Goal: Find specific page/section: Find specific page/section

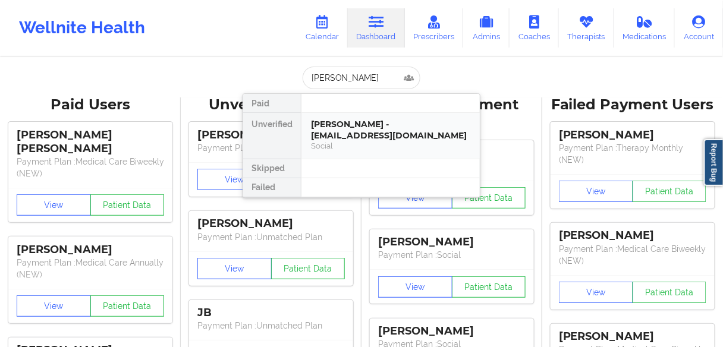
click at [340, 133] on div "[PERSON_NAME] - [EMAIL_ADDRESS][DOMAIN_NAME]" at bounding box center [390, 130] width 159 height 22
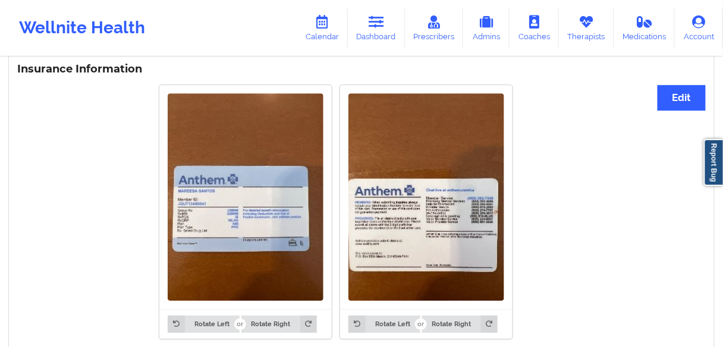
scroll to position [951, 0]
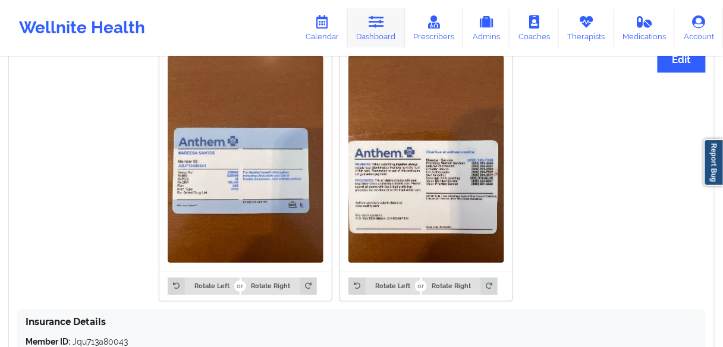
click at [392, 26] on link "Dashboard" at bounding box center [376, 27] width 57 height 39
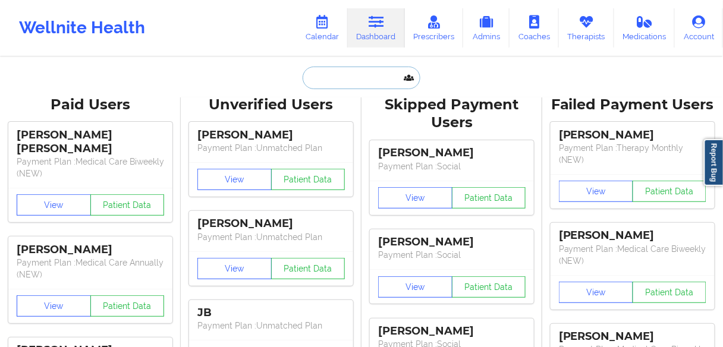
click at [340, 82] on input "text" at bounding box center [362, 78] width 118 height 23
paste input "Saunderson"
type input "Saunderson"
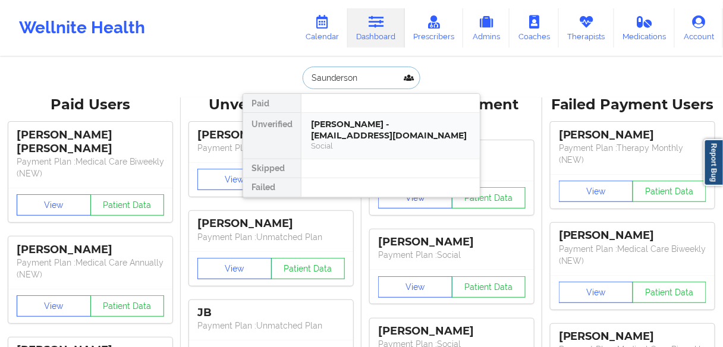
click at [347, 127] on div "[PERSON_NAME] - [EMAIL_ADDRESS][DOMAIN_NAME]" at bounding box center [390, 130] width 159 height 22
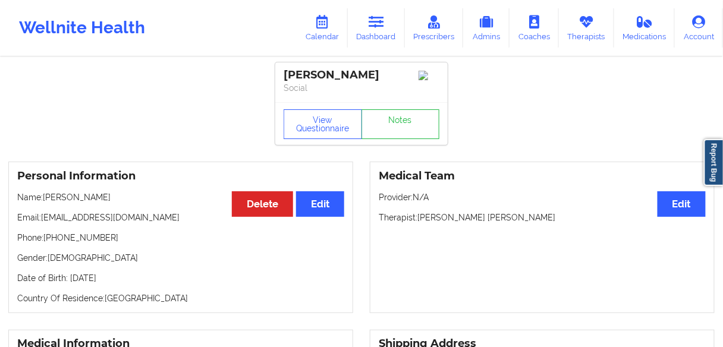
click at [93, 203] on p "Name: [PERSON_NAME]" at bounding box center [180, 197] width 327 height 12
copy p "Saunderson"
drag, startPoint x: 100, startPoint y: 241, endPoint x: 48, endPoint y: 241, distance: 51.7
click at [48, 241] on p "Phone: [PHONE_NUMBER]" at bounding box center [180, 238] width 327 height 12
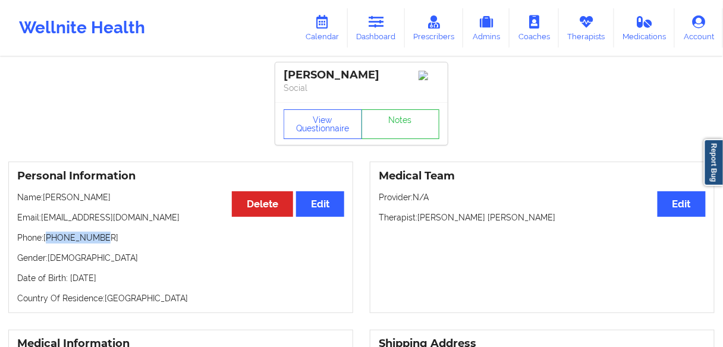
copy p "17184130044"
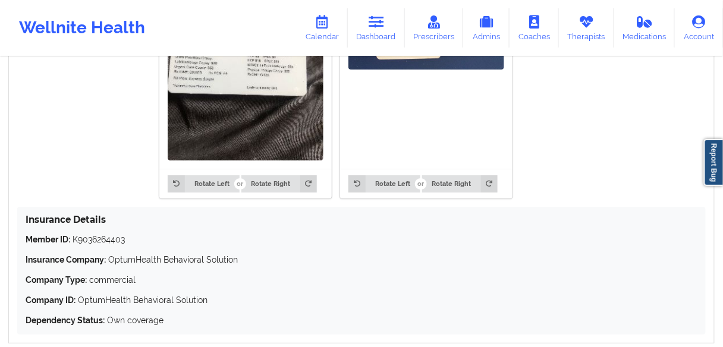
scroll to position [1082, 0]
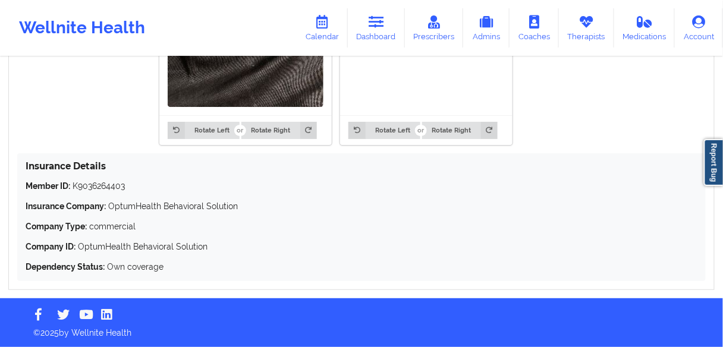
click at [97, 186] on p "Member ID: K9036264403" at bounding box center [362, 186] width 672 height 12
copy p "K9036264403"
click at [381, 26] on icon at bounding box center [376, 21] width 15 height 13
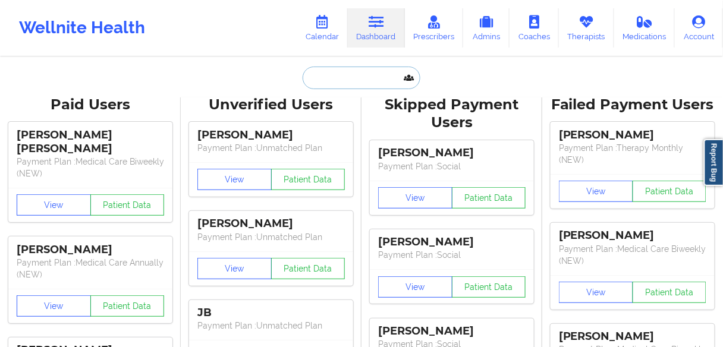
click at [325, 76] on input "text" at bounding box center [362, 78] width 118 height 23
paste input "[PERSON_NAME]"
type input "[PERSON_NAME]"
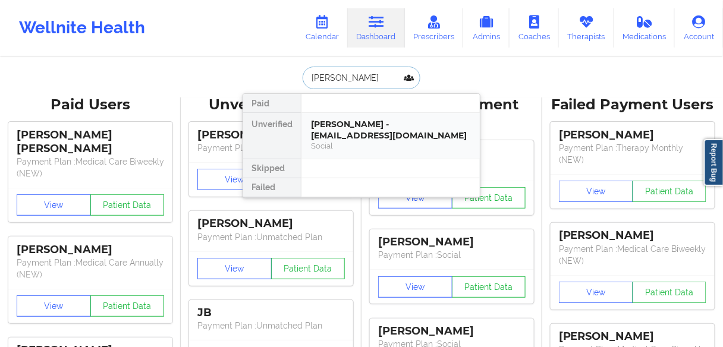
click at [335, 132] on div "[PERSON_NAME] - [EMAIL_ADDRESS][DOMAIN_NAME]" at bounding box center [390, 130] width 159 height 22
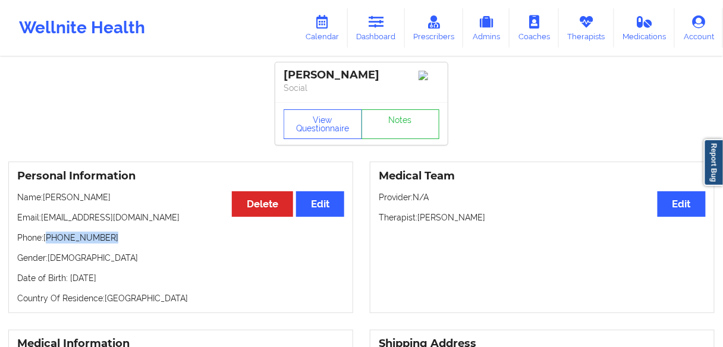
drag, startPoint x: 118, startPoint y: 240, endPoint x: 48, endPoint y: 240, distance: 70.7
click at [48, 240] on p "Phone: [PHONE_NUMBER]" at bounding box center [180, 238] width 327 height 12
copy p "[PHONE_NUMBER]"
click at [112, 244] on p "Phone: [PHONE_NUMBER]" at bounding box center [180, 238] width 327 height 12
drag, startPoint x: 113, startPoint y: 240, endPoint x: 198, endPoint y: 158, distance: 118.5
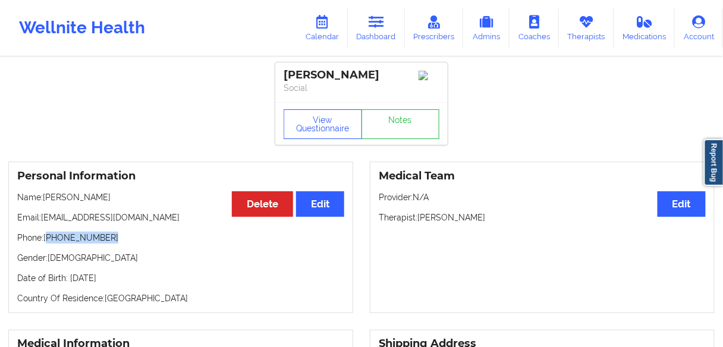
click at [48, 243] on p "Phone: [PHONE_NUMBER]" at bounding box center [180, 238] width 327 height 12
copy p "[PHONE_NUMBER]"
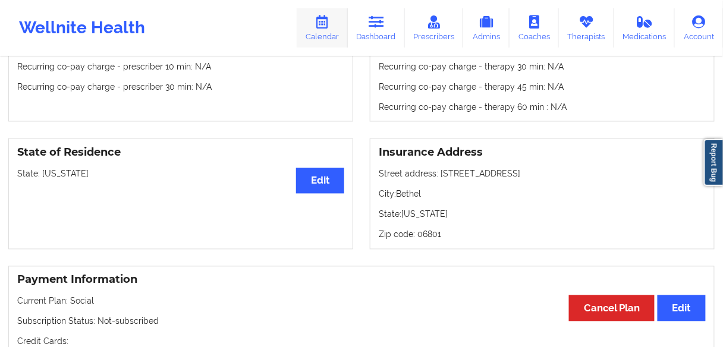
scroll to position [333, 0]
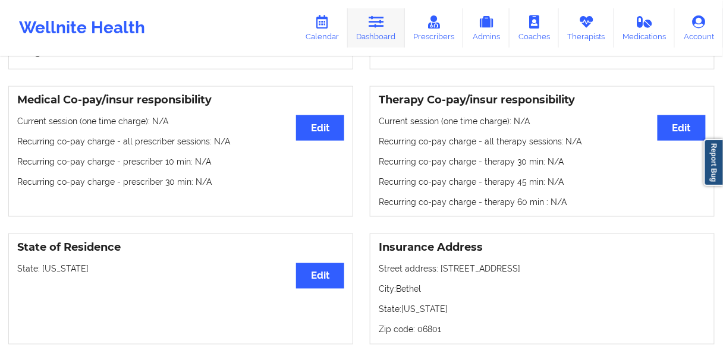
click at [382, 36] on link "Dashboard" at bounding box center [376, 27] width 57 height 39
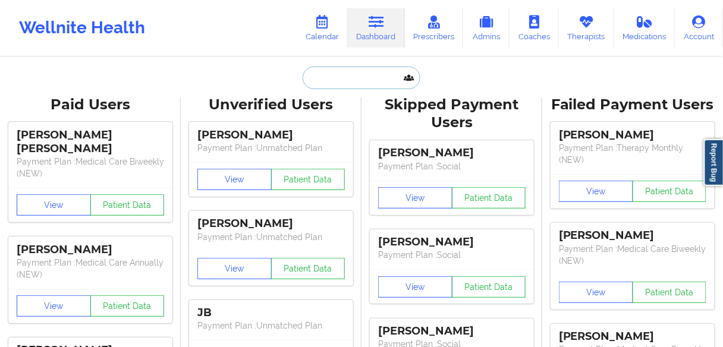
click at [323, 70] on input "text" at bounding box center [362, 78] width 118 height 23
paste input "[PERSON_NAME]"
type input "[PERSON_NAME]"
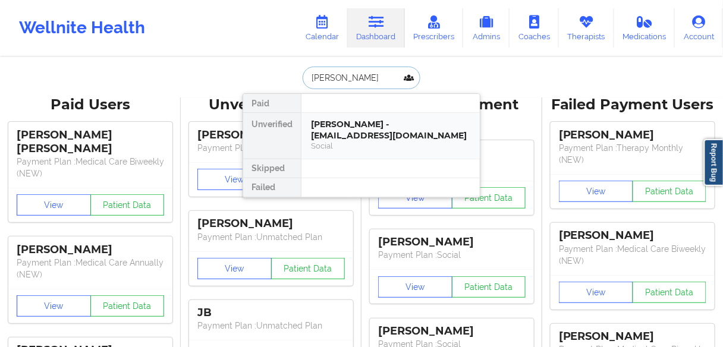
click at [333, 131] on div "[PERSON_NAME] - [EMAIL_ADDRESS][DOMAIN_NAME]" at bounding box center [390, 130] width 159 height 22
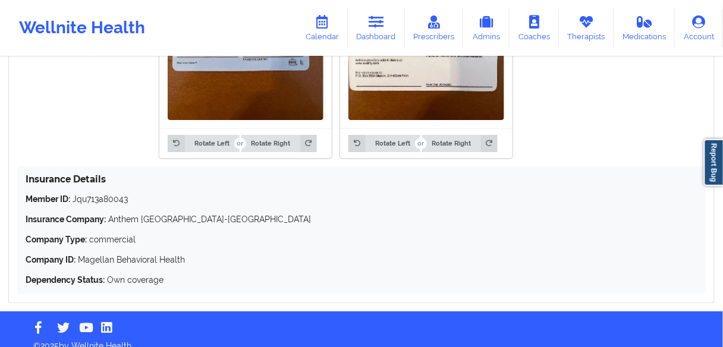
scroll to position [1012, 0]
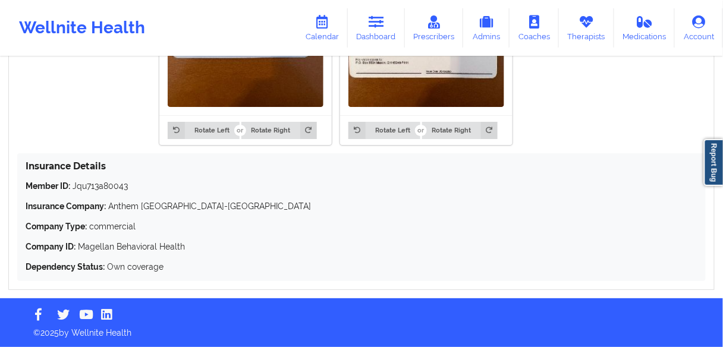
click at [105, 187] on p "Member ID: Jqu713a80043" at bounding box center [362, 186] width 672 height 12
copy p "Jqu713a80043"
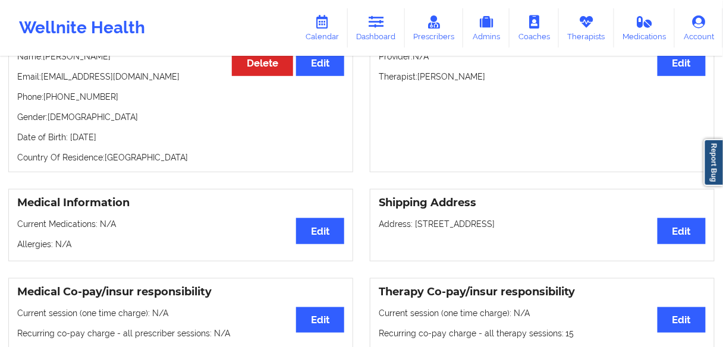
scroll to position [109, 0]
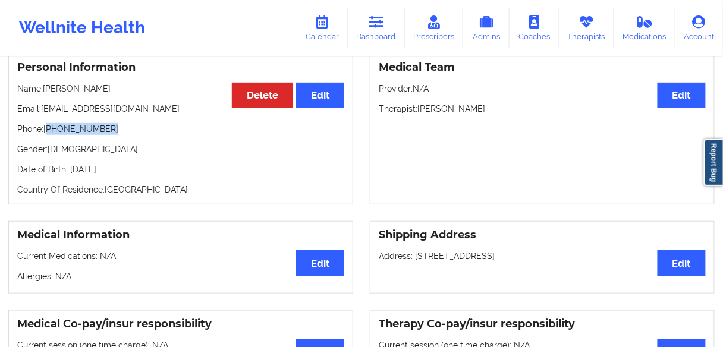
drag, startPoint x: 115, startPoint y: 133, endPoint x: 48, endPoint y: 132, distance: 66.6
click at [48, 132] on p "Phone: [PHONE_NUMBER]" at bounding box center [180, 129] width 327 height 12
copy p "[PHONE_NUMBER]"
click at [379, 23] on icon at bounding box center [376, 21] width 15 height 13
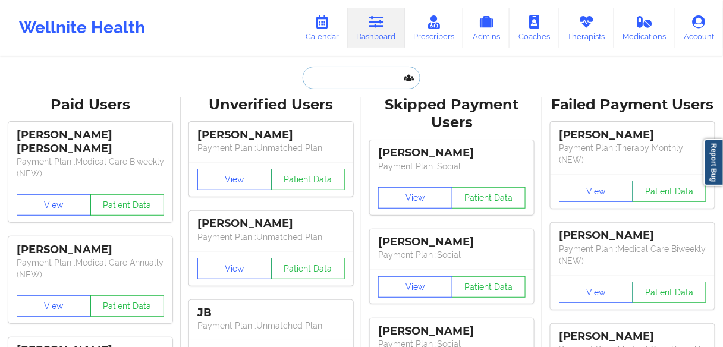
click at [332, 76] on input "text" at bounding box center [362, 78] width 118 height 23
type input "E"
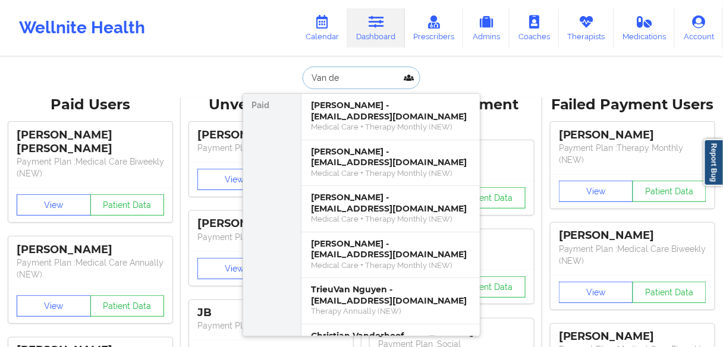
type input "Van den"
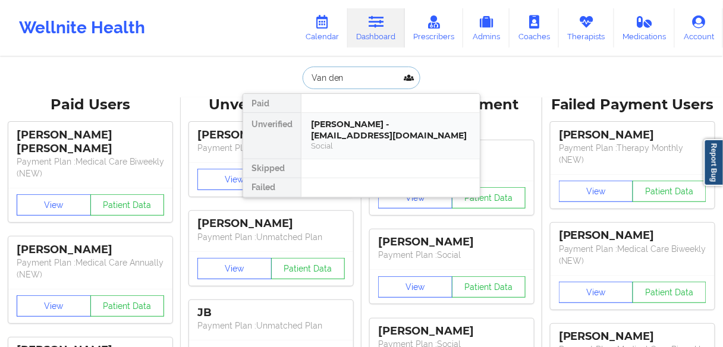
click at [364, 129] on div "[PERSON_NAME] - [EMAIL_ADDRESS][DOMAIN_NAME]" at bounding box center [390, 130] width 159 height 22
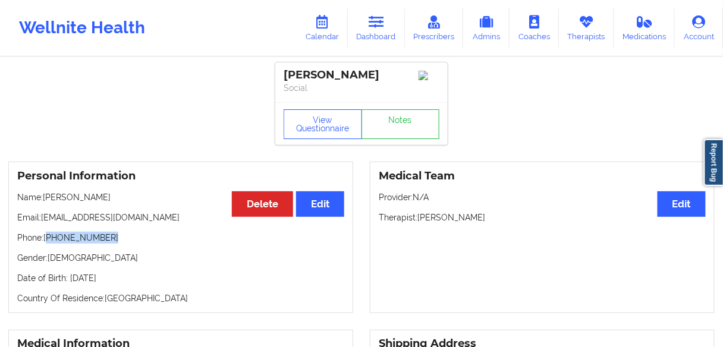
drag, startPoint x: 115, startPoint y: 241, endPoint x: 49, endPoint y: 241, distance: 66.0
click at [49, 241] on p "Phone: [PHONE_NUMBER]" at bounding box center [180, 238] width 327 height 12
copy p "[PHONE_NUMBER]"
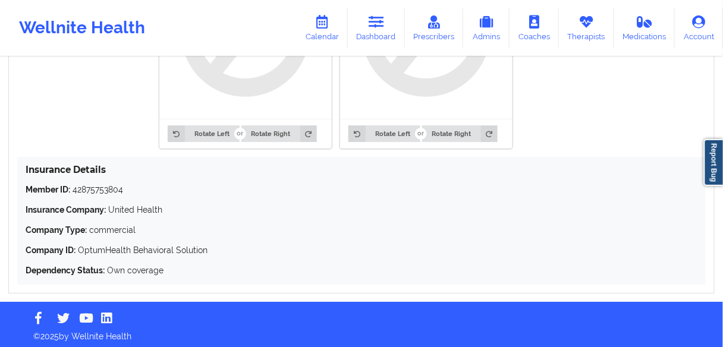
scroll to position [961, 0]
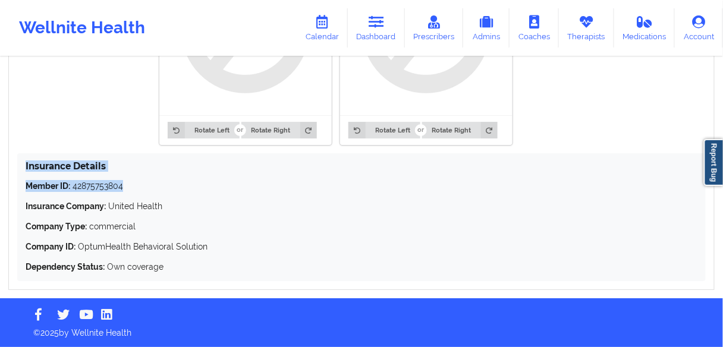
drag, startPoint x: 137, startPoint y: 187, endPoint x: 21, endPoint y: 165, distance: 118.7
click at [21, 165] on div "Insurance Details Member ID: 42875753804 Insurance Company: United Health Compa…" at bounding box center [361, 217] width 688 height 128
copy div "Insurance Details Member ID: 42875753804"
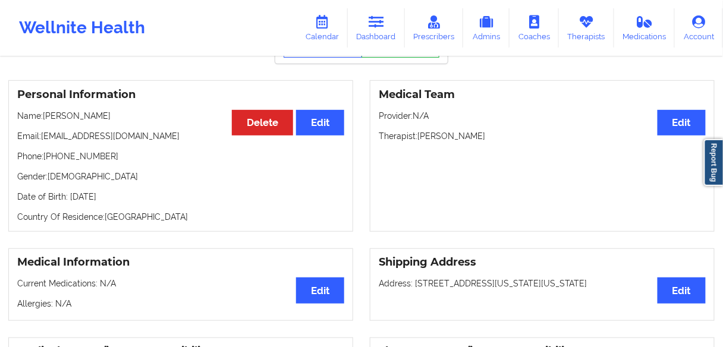
scroll to position [10, 0]
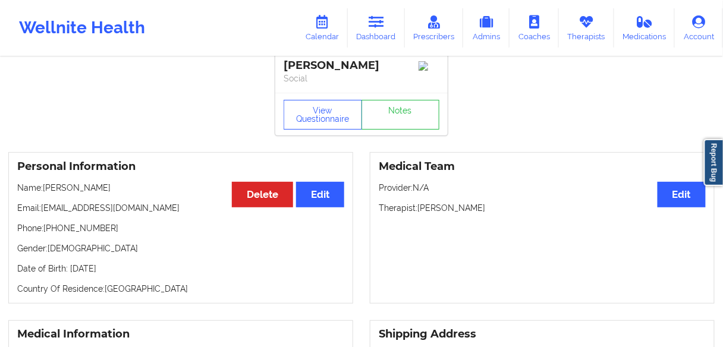
drag, startPoint x: 118, startPoint y: 188, endPoint x: 44, endPoint y: 192, distance: 74.4
click at [44, 192] on p "Name: [PERSON_NAME]" at bounding box center [180, 188] width 327 height 12
copy p "[PERSON_NAME]"
click at [137, 232] on p "Phone: [PHONE_NUMBER]" at bounding box center [180, 228] width 327 height 12
drag, startPoint x: 112, startPoint y: 229, endPoint x: 288, endPoint y: 139, distance: 197.5
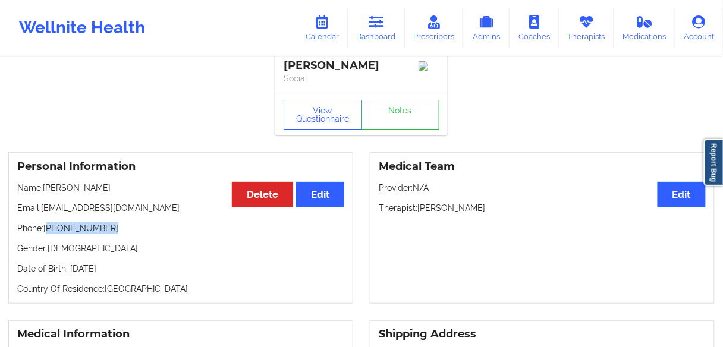
click at [48, 231] on p "Phone: [PHONE_NUMBER]" at bounding box center [180, 228] width 327 height 12
click at [369, 30] on link "Dashboard" at bounding box center [376, 27] width 57 height 39
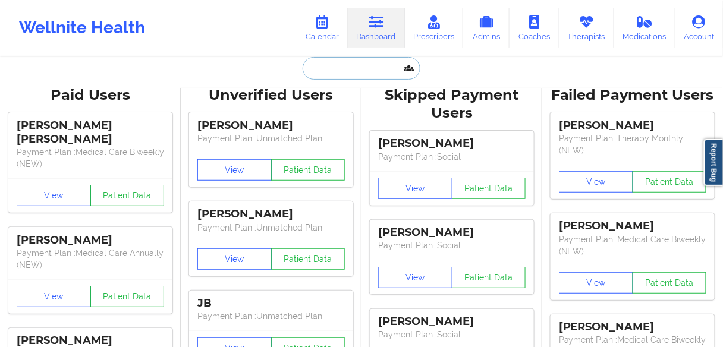
click at [332, 71] on input "text" at bounding box center [362, 68] width 118 height 23
paste input "[PERSON_NAME]"
type input "[PERSON_NAME]"
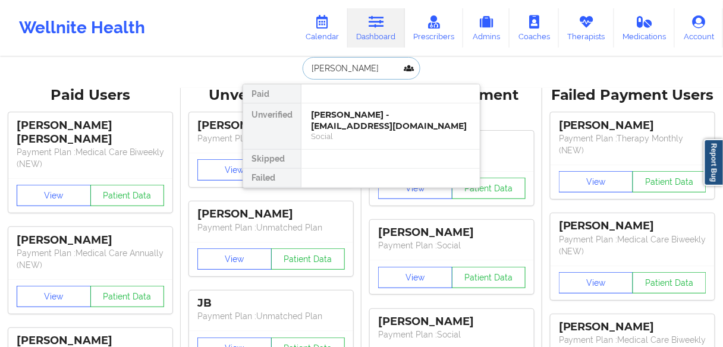
click at [342, 118] on div "[PERSON_NAME] - [EMAIL_ADDRESS][DOMAIN_NAME]" at bounding box center [390, 120] width 159 height 22
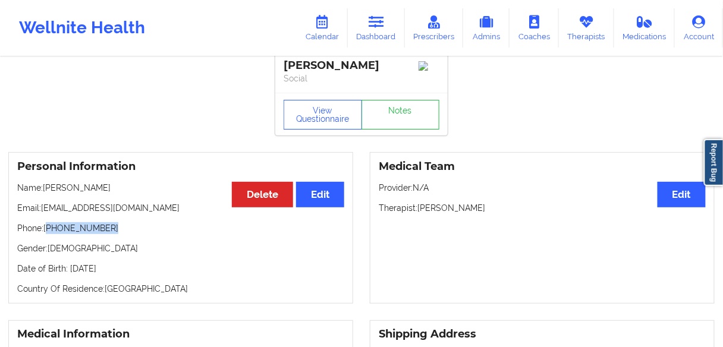
drag, startPoint x: 125, startPoint y: 232, endPoint x: 48, endPoint y: 231, distance: 77.3
click at [48, 231] on p "Phone: [PHONE_NUMBER]" at bounding box center [180, 228] width 327 height 12
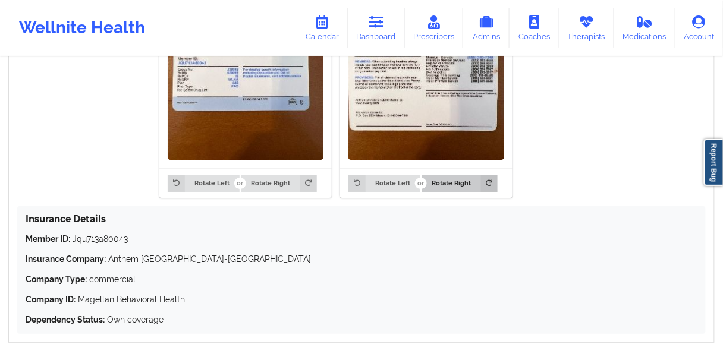
scroll to position [1008, 0]
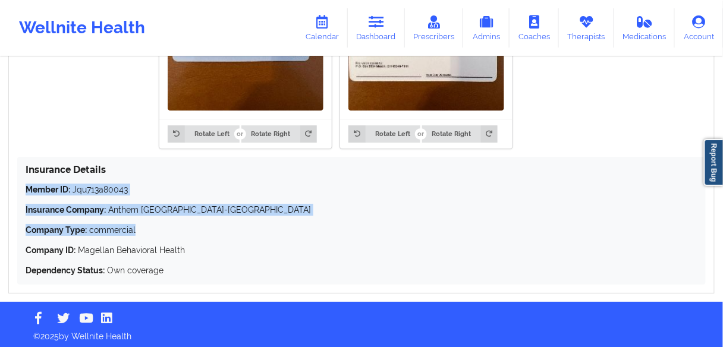
drag, startPoint x: 139, startPoint y: 234, endPoint x: 23, endPoint y: 189, distance: 124.7
click at [23, 189] on div "Insurance Details Member ID: Jqu713a80043 Insurance Company: Anthem BC-CA Compa…" at bounding box center [361, 221] width 688 height 128
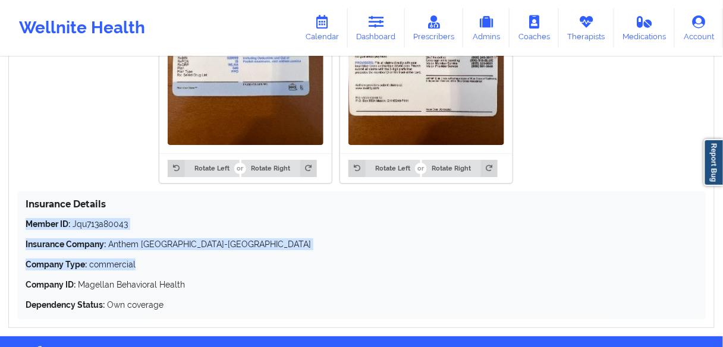
scroll to position [961, 0]
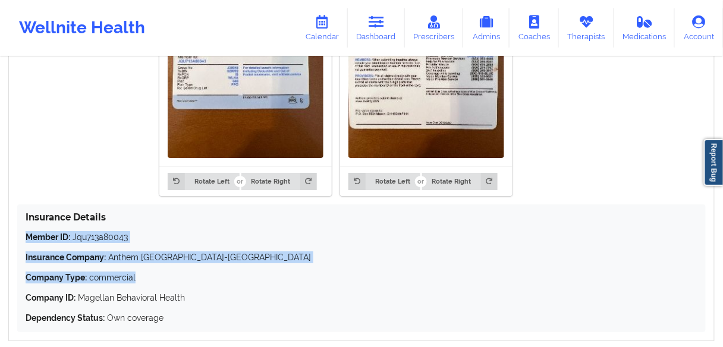
drag, startPoint x: 142, startPoint y: 278, endPoint x: 140, endPoint y: 284, distance: 6.8
click at [142, 278] on p "Company Type: commercial" at bounding box center [362, 278] width 672 height 12
drag, startPoint x: 139, startPoint y: 282, endPoint x: 23, endPoint y: 236, distance: 125.2
click at [23, 236] on div "Insurance Details Member ID: Jqu713a80043 Insurance Company: Anthem BC-CA Compa…" at bounding box center [361, 268] width 688 height 128
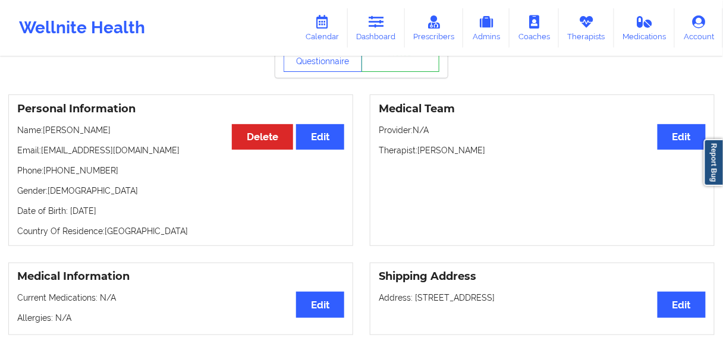
scroll to position [10, 0]
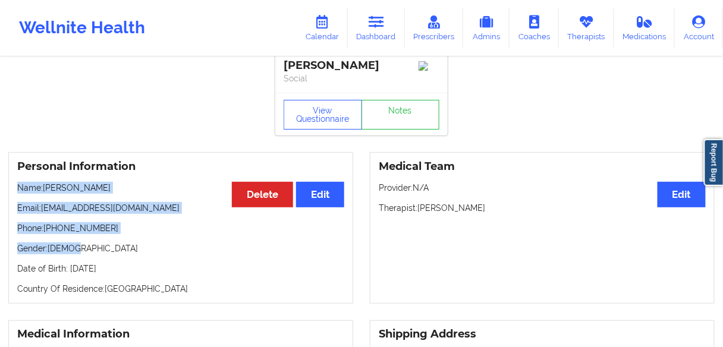
drag, startPoint x: 93, startPoint y: 249, endPoint x: 15, endPoint y: 190, distance: 98.0
click at [15, 190] on div "Personal Information Edit Delete Name: [PERSON_NAME] Email: [EMAIL_ADDRESS][DOM…" at bounding box center [180, 228] width 345 height 152
